Goal: Register for event/course

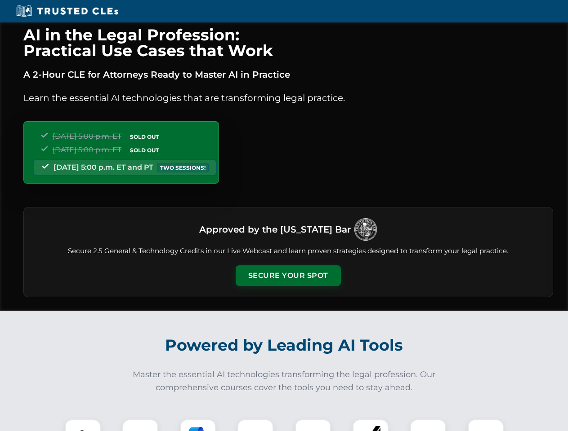
click at [288, 276] on button "Secure Your Spot" at bounding box center [288, 276] width 105 height 21
click at [83, 426] on img at bounding box center [83, 438] width 26 height 26
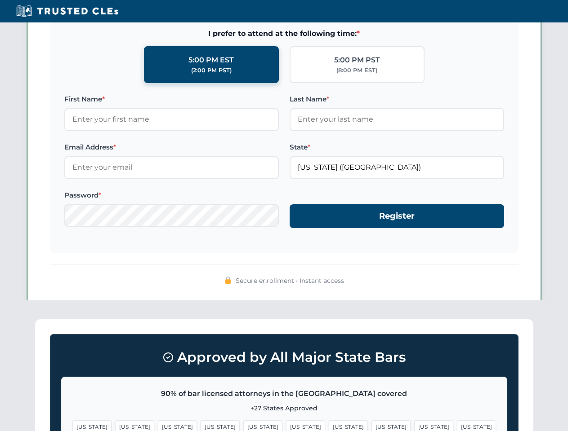
click at [329, 426] on span "[US_STATE]" at bounding box center [348, 427] width 39 height 13
click at [414, 426] on span "[US_STATE]" at bounding box center [433, 427] width 39 height 13
